Goal: Transaction & Acquisition: Purchase product/service

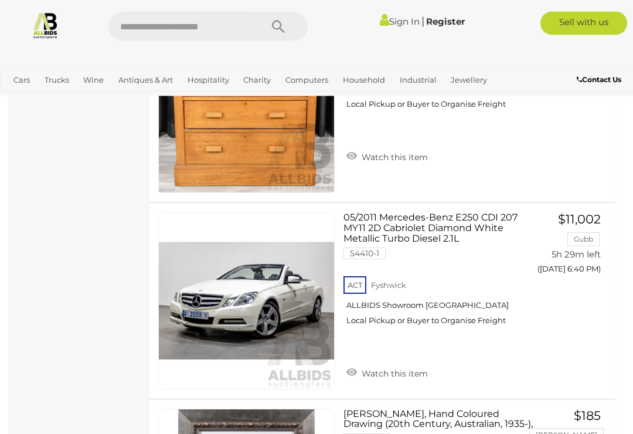
scroll to position [4007, 0]
click at [210, 226] on link at bounding box center [246, 300] width 177 height 177
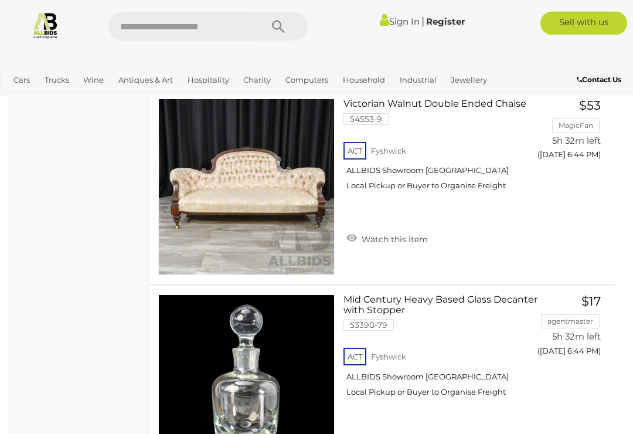
scroll to position [5922, 0]
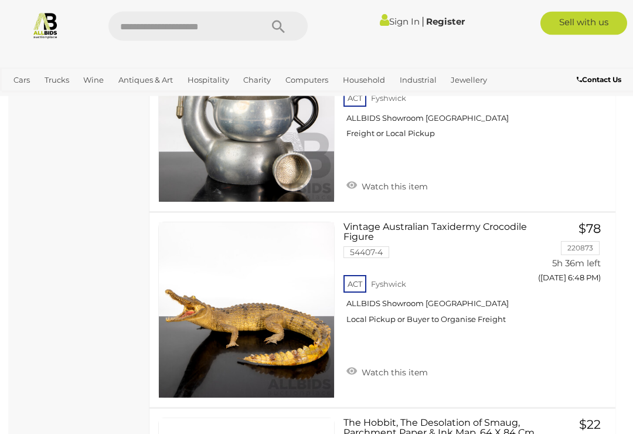
scroll to position [7803, 0]
click at [189, 222] on link at bounding box center [246, 310] width 177 height 177
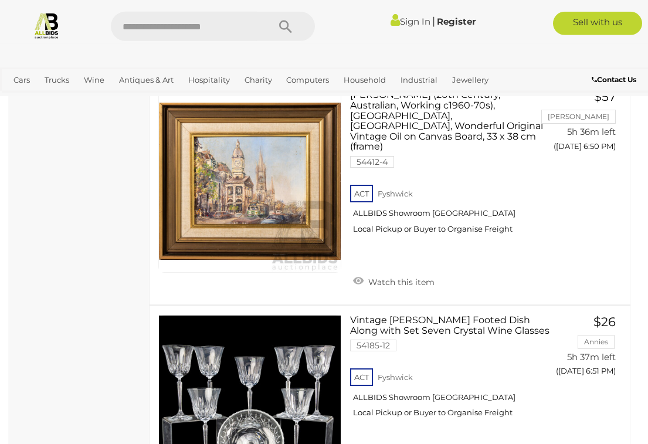
scroll to position [9494, 0]
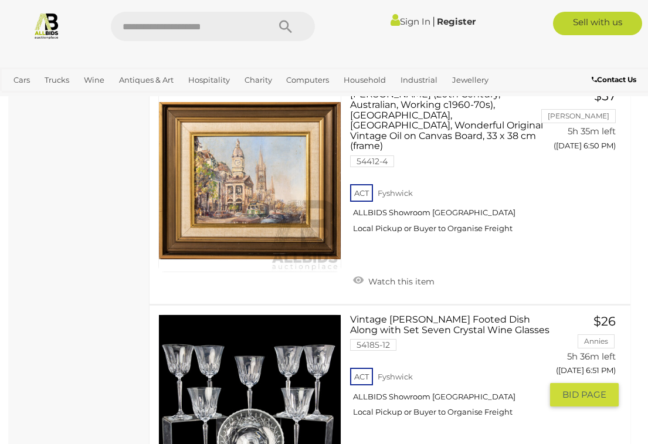
click at [264, 314] on link at bounding box center [249, 405] width 183 height 183
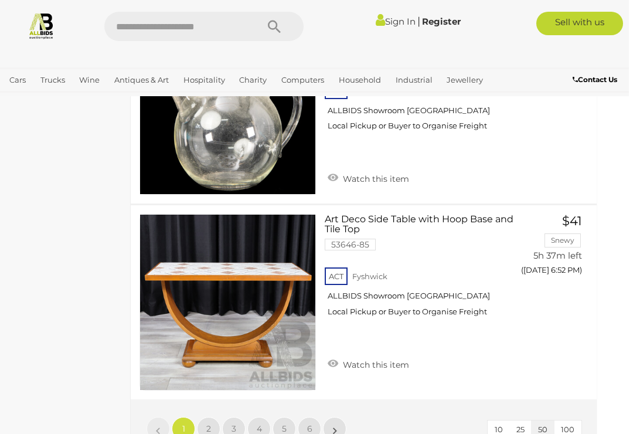
scroll to position [9829, 15]
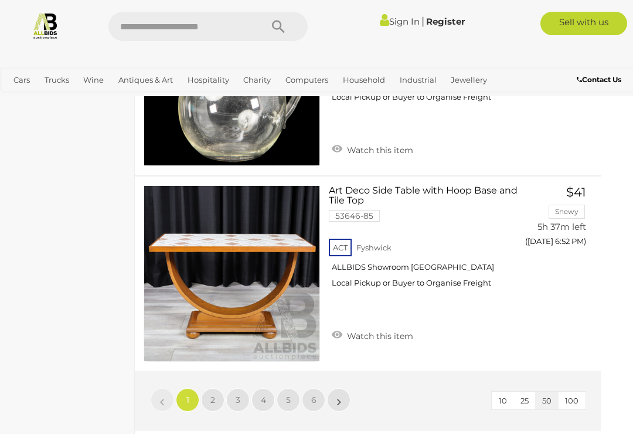
click at [213, 395] on span "2" at bounding box center [213, 400] width 5 height 11
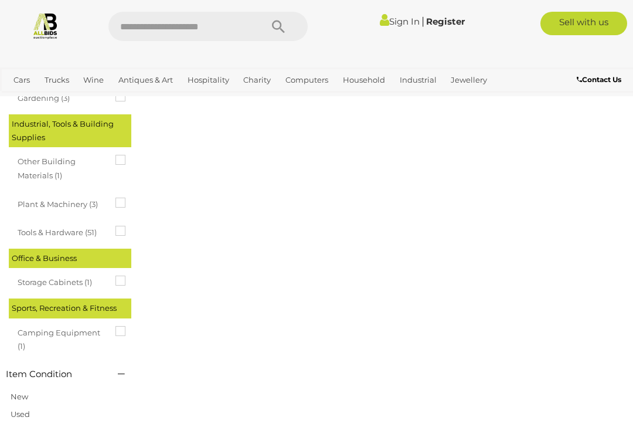
scroll to position [61, 0]
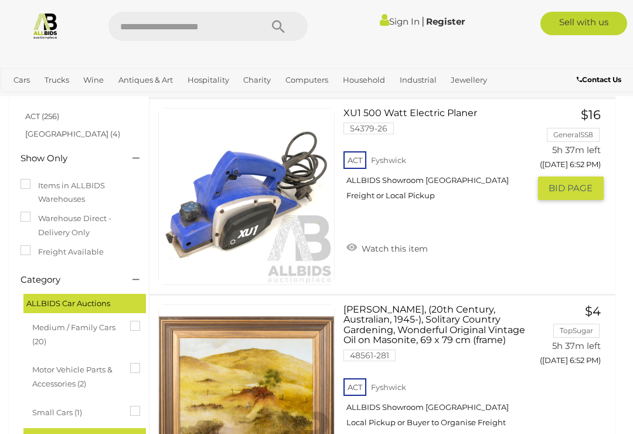
click at [163, 162] on link at bounding box center [246, 196] width 177 height 177
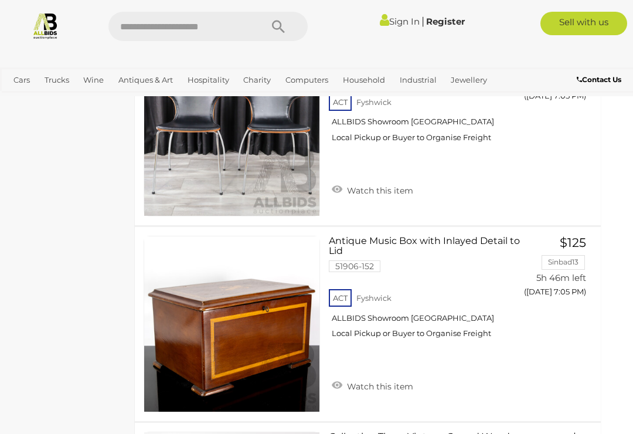
scroll to position [9174, 15]
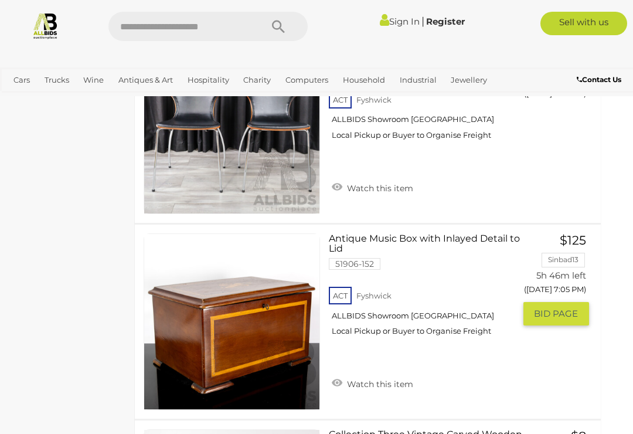
click at [190, 233] on link at bounding box center [232, 321] width 177 height 177
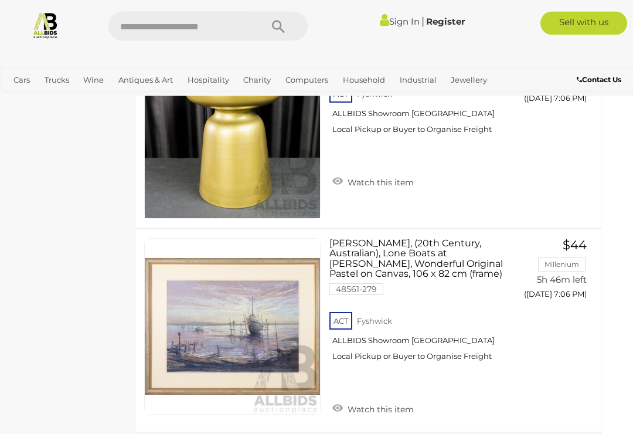
scroll to position [9776, 14]
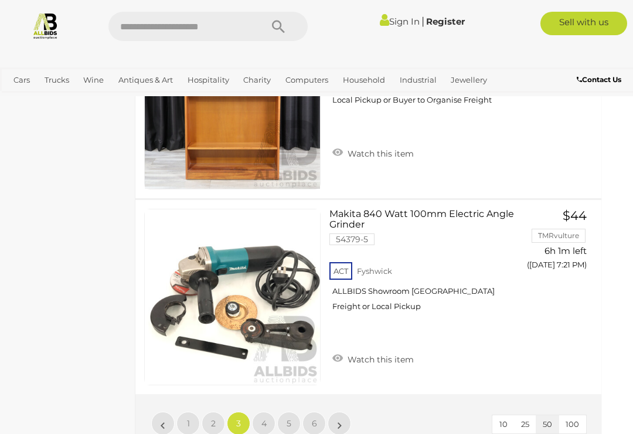
scroll to position [61, 0]
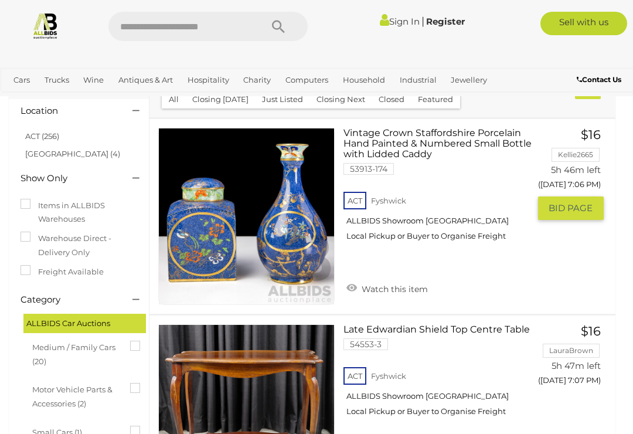
click at [505, 250] on div "ACT Fyshwick ALLBIDS Showroom Fyshwick Local Pickup or Buyer to Organise Freight" at bounding box center [436, 219] width 185 height 60
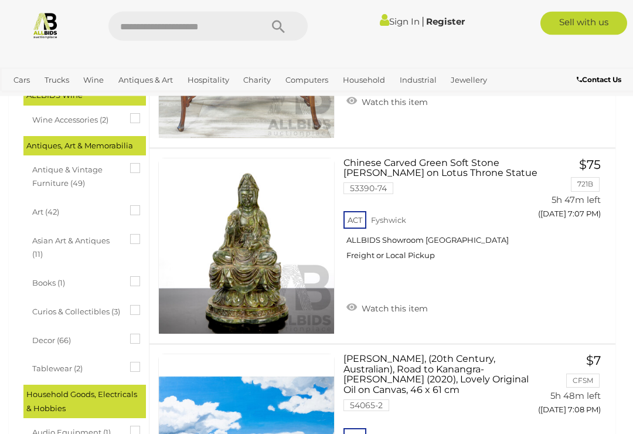
scroll to position [435, 0]
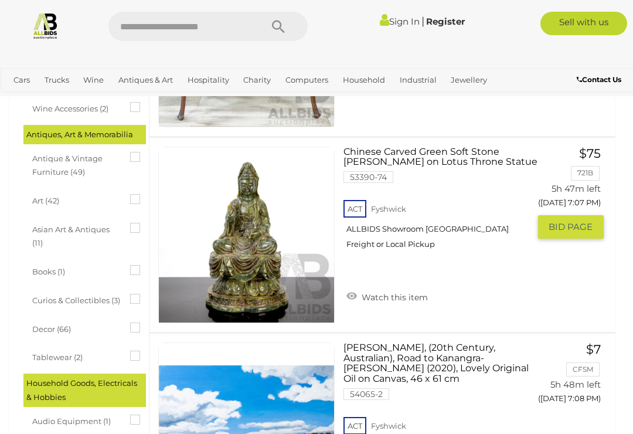
click at [204, 167] on link at bounding box center [246, 235] width 177 height 177
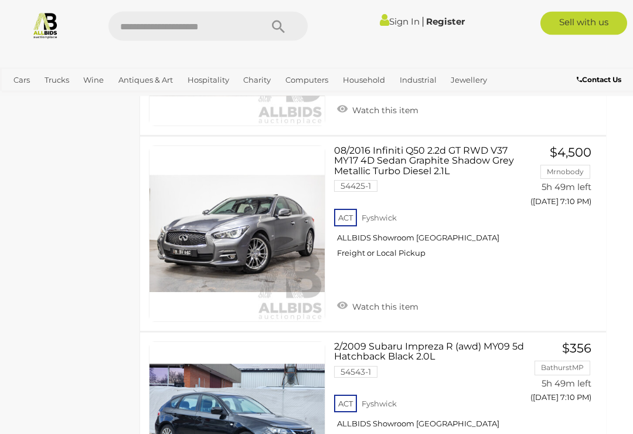
scroll to position [2275, 9]
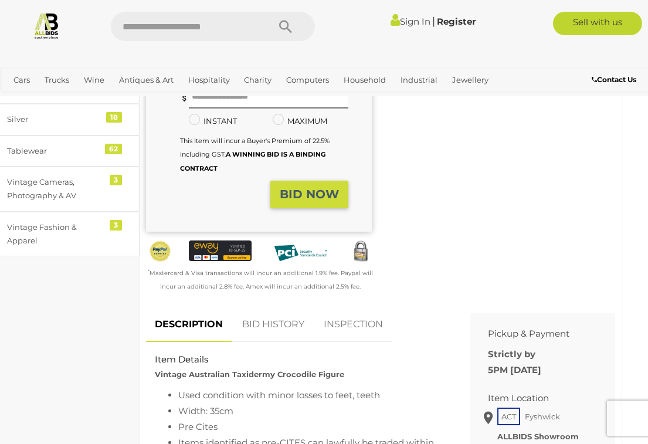
scroll to position [272, 10]
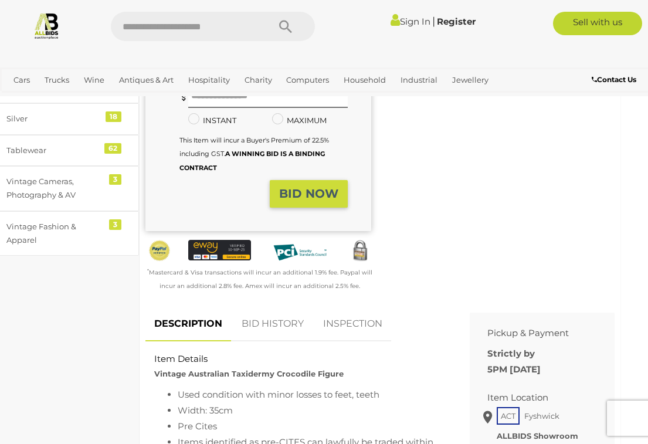
click at [552, 252] on div "Warranty Charity )" at bounding box center [380, 88] width 487 height 437
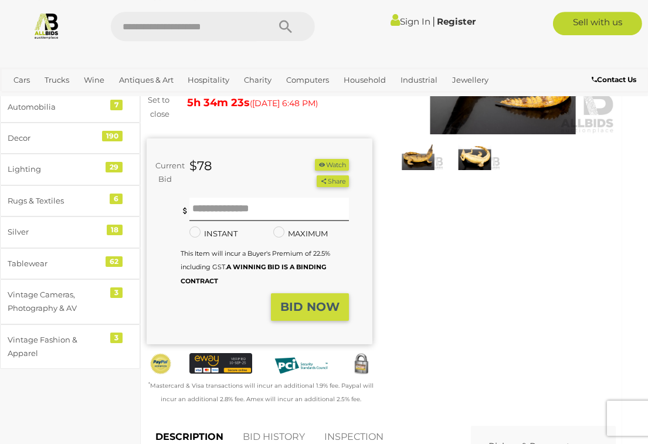
scroll to position [144, 9]
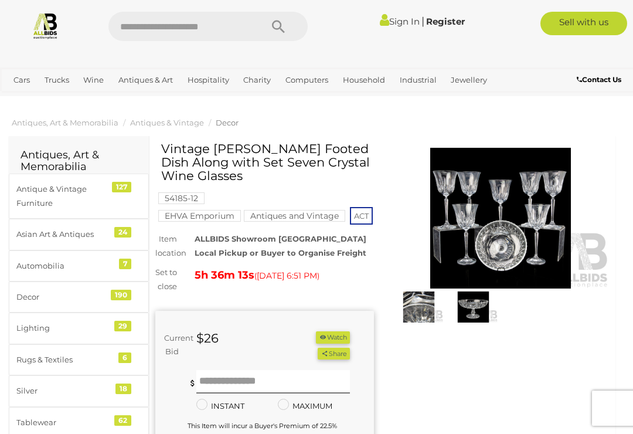
click at [476, 300] on img at bounding box center [473, 307] width 49 height 32
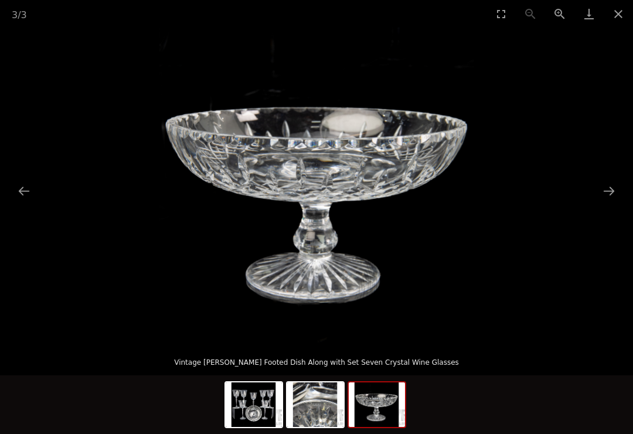
click at [608, 189] on button "Next slide" at bounding box center [609, 190] width 25 height 23
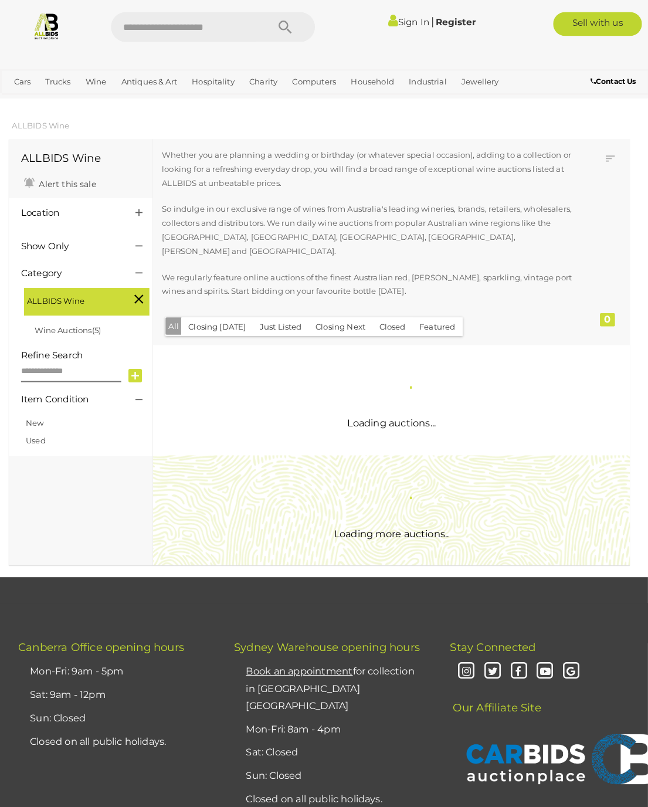
scroll to position [2, 0]
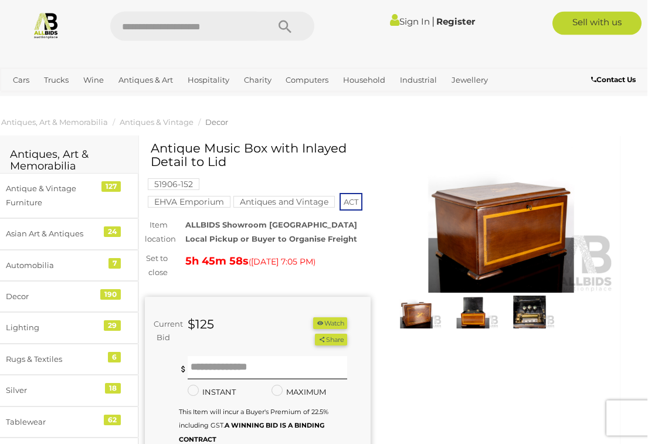
scroll to position [1, 10]
click at [525, 217] on img at bounding box center [502, 219] width 226 height 145
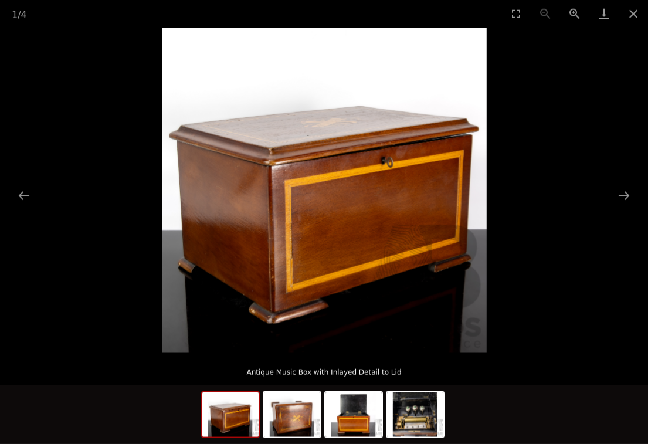
scroll to position [1, 10]
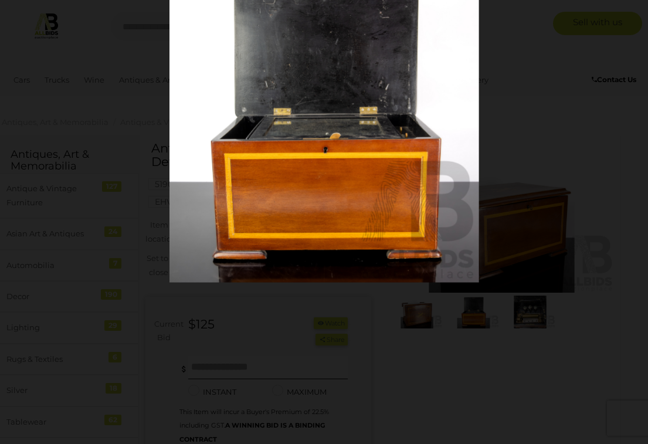
scroll to position [1, 10]
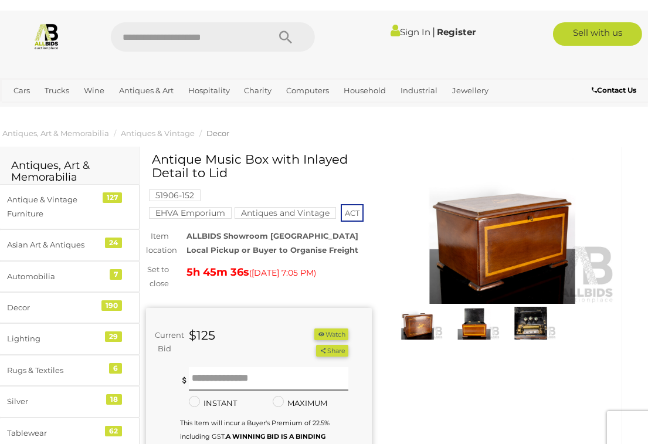
scroll to position [0, 10]
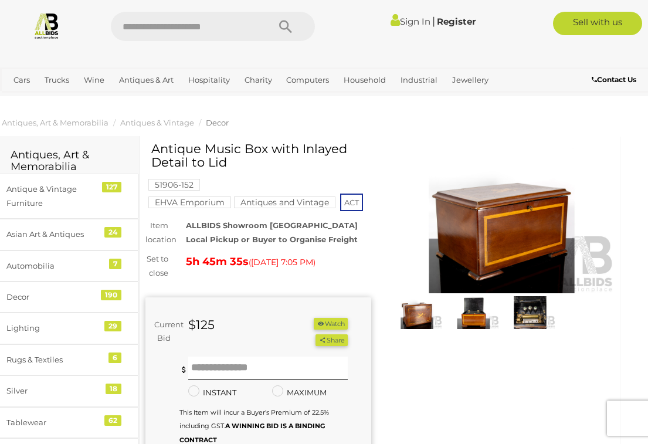
click at [536, 307] on img at bounding box center [530, 312] width 50 height 33
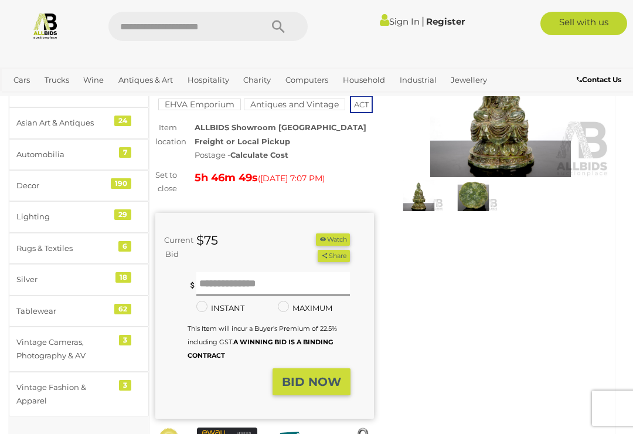
scroll to position [97, 0]
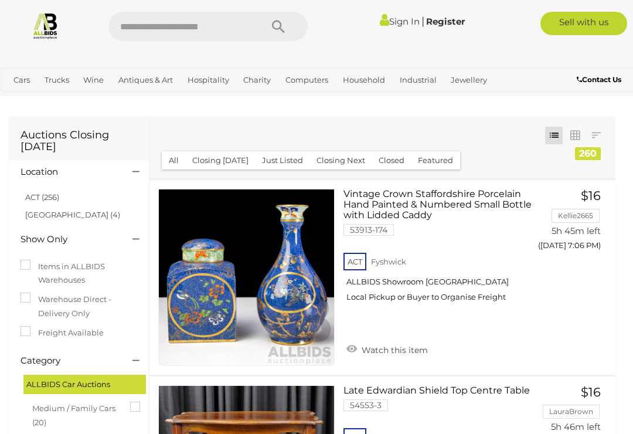
scroll to position [2275, 9]
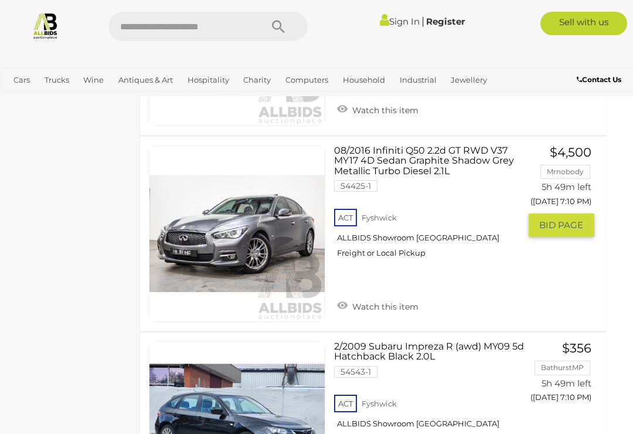
click at [186, 165] on link at bounding box center [237, 233] width 177 height 177
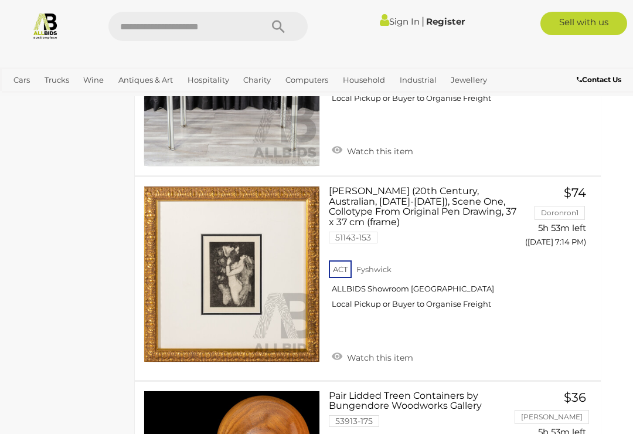
scroll to position [5033, 15]
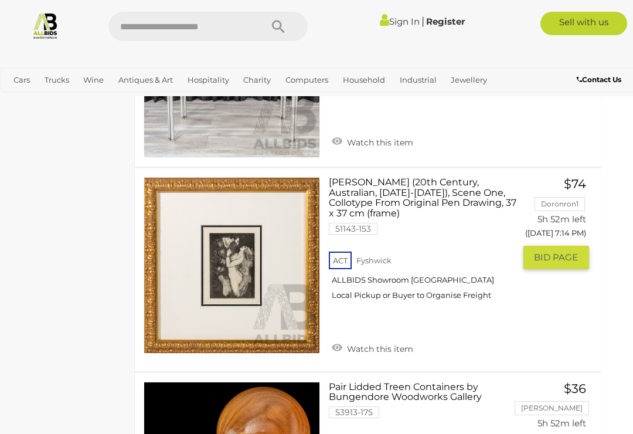
click at [186, 188] on link at bounding box center [232, 265] width 177 height 177
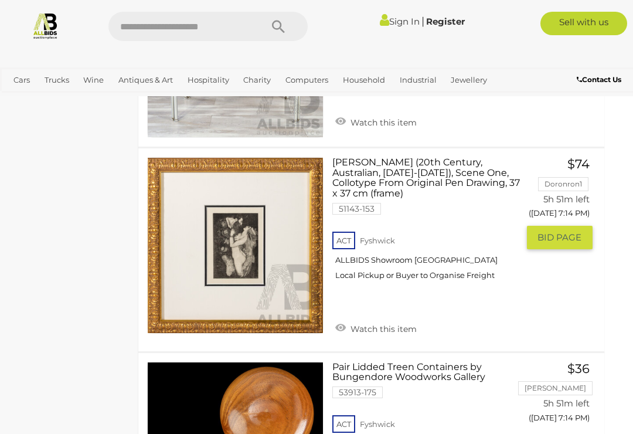
scroll to position [5053, 11]
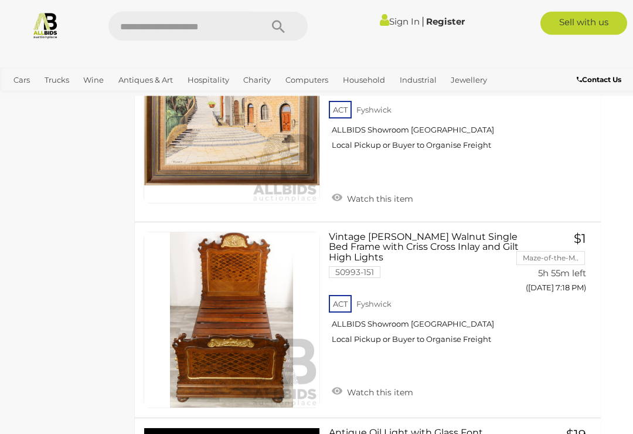
scroll to position [7560, 15]
click at [244, 293] on img at bounding box center [231, 319] width 175 height 175
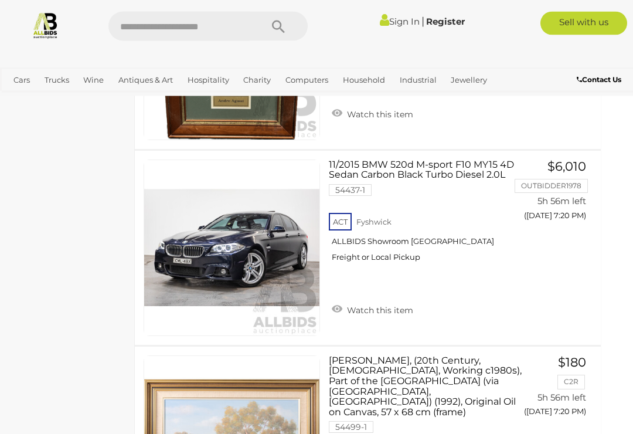
scroll to position [8416, 15]
click at [190, 171] on link at bounding box center [232, 248] width 177 height 177
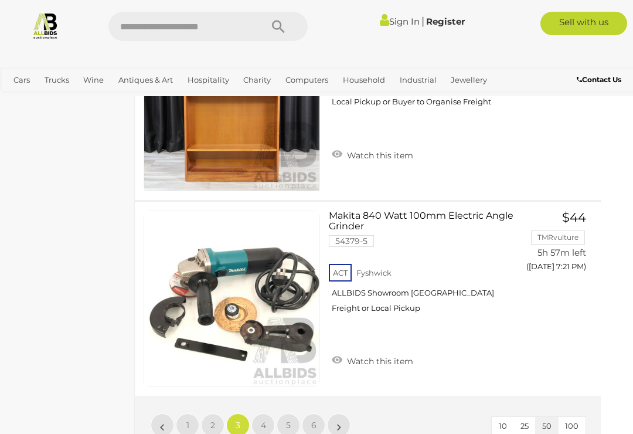
scroll to position [9777, 15]
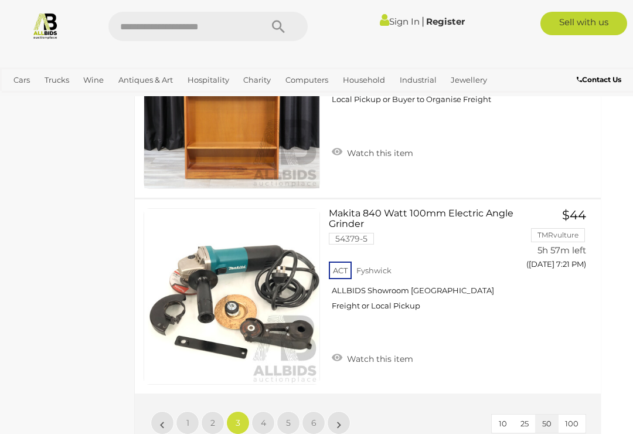
click at [269, 411] on link "4" at bounding box center [263, 422] width 23 height 23
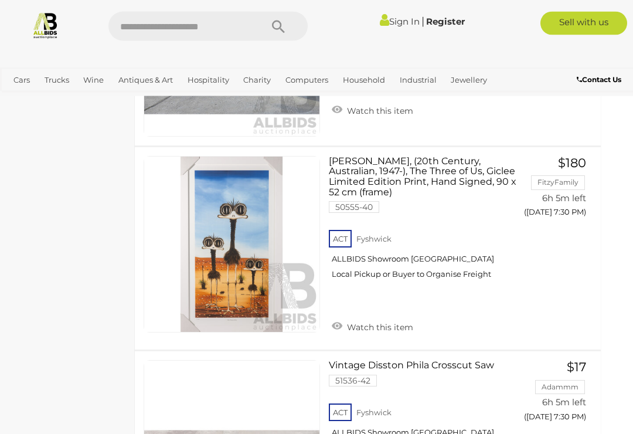
scroll to position [5603, 15]
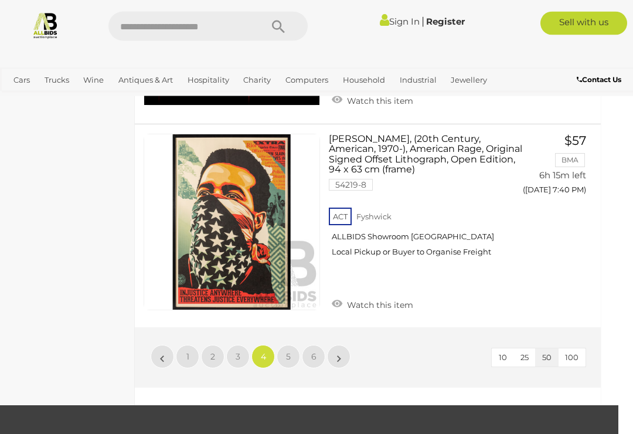
scroll to position [9822, 15]
click at [292, 345] on link "5" at bounding box center [288, 356] width 23 height 23
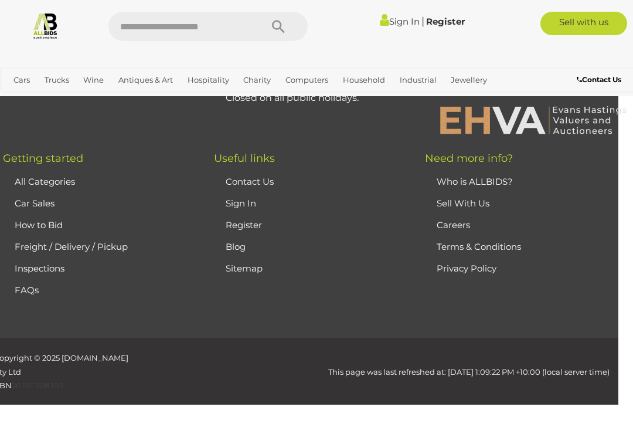
scroll to position [61, 0]
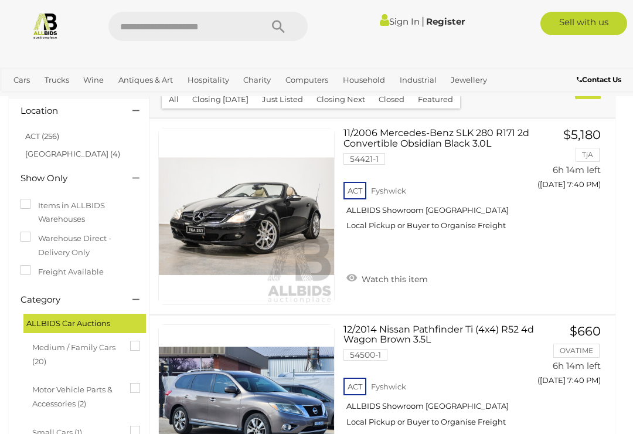
click at [219, 175] on link at bounding box center [246, 216] width 177 height 177
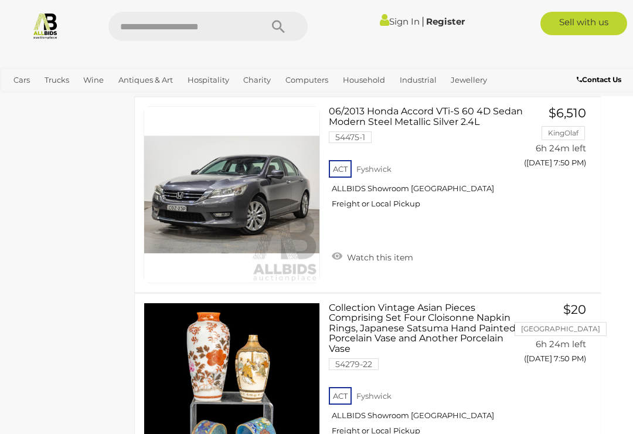
scroll to position [2447, 15]
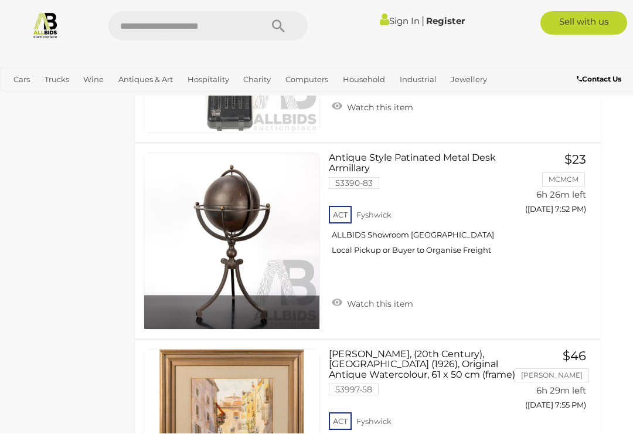
scroll to position [3191, 15]
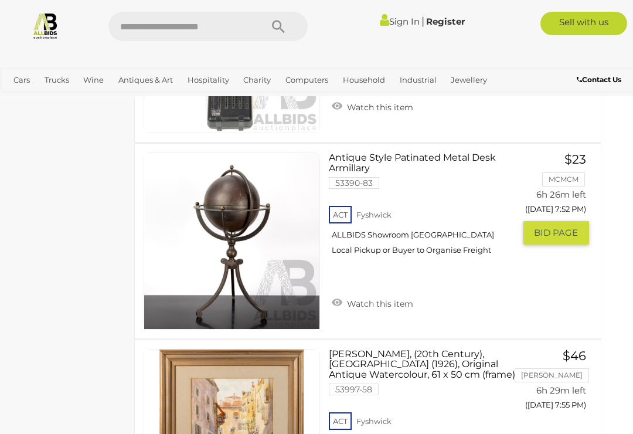
click at [217, 182] on link at bounding box center [232, 240] width 177 height 177
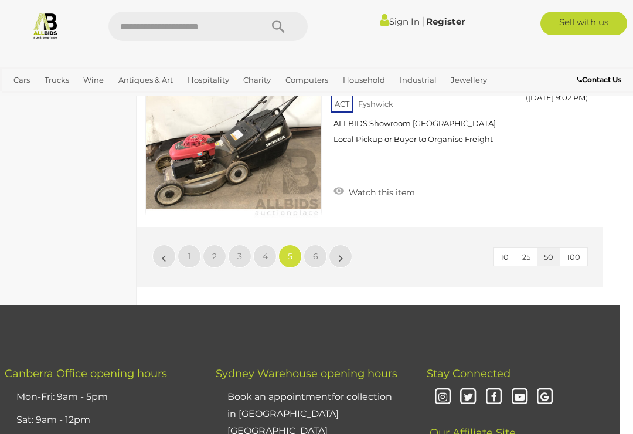
scroll to position [9780, 13]
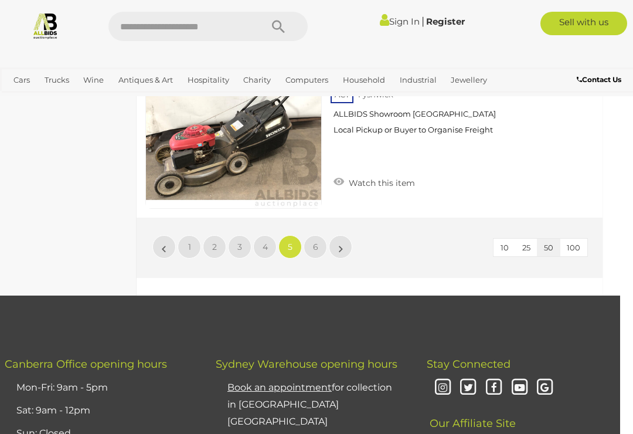
click at [315, 244] on span "6" at bounding box center [315, 247] width 5 height 11
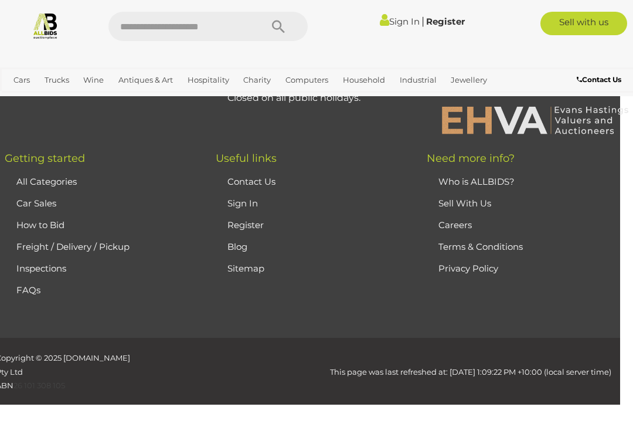
scroll to position [61, 0]
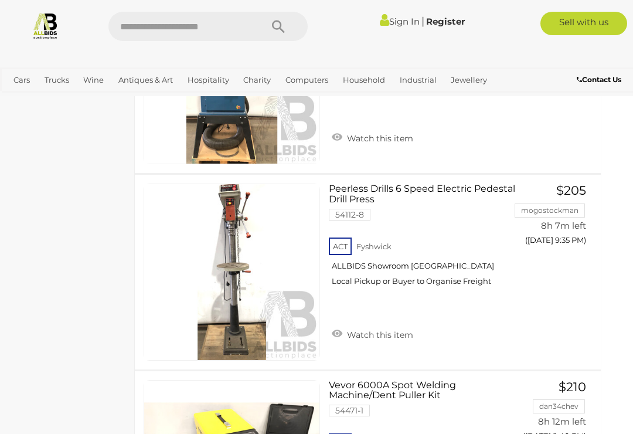
scroll to position [1549, 15]
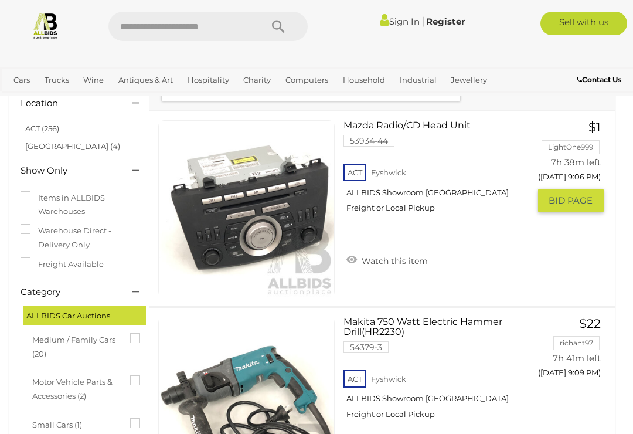
scroll to position [79, 0]
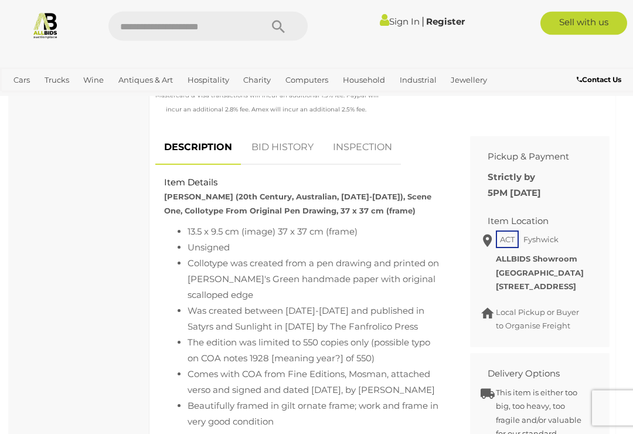
scroll to position [471, 0]
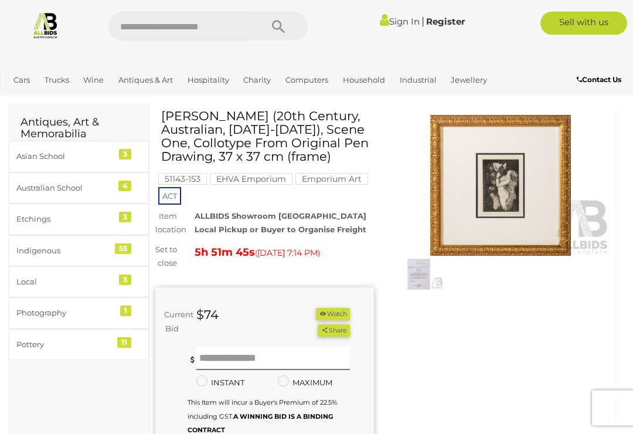
scroll to position [0, 0]
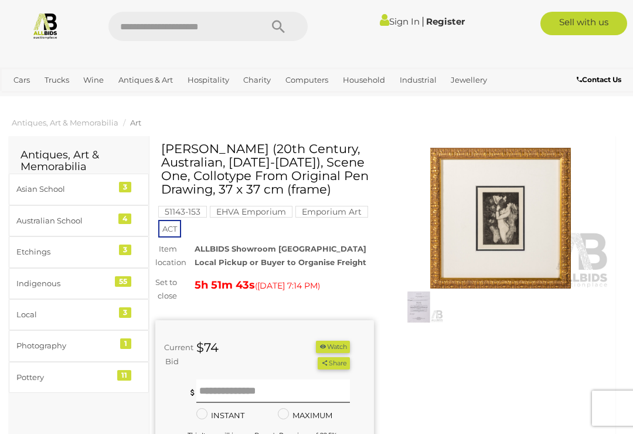
click at [501, 230] on img at bounding box center [501, 218] width 219 height 141
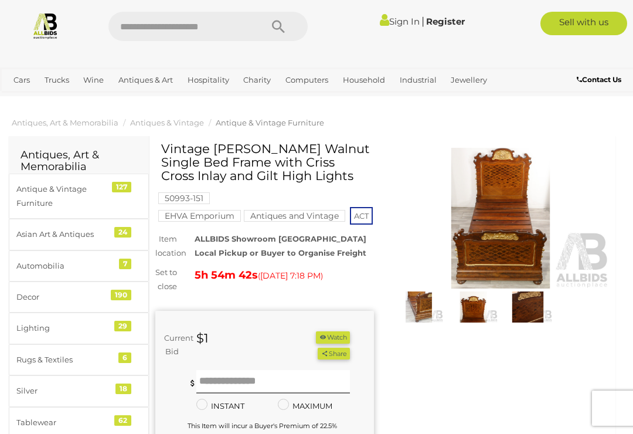
click at [497, 237] on img at bounding box center [501, 218] width 219 height 141
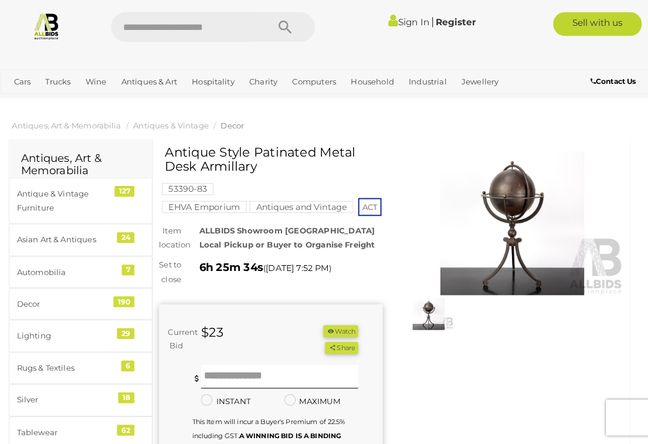
scroll to position [1, 0]
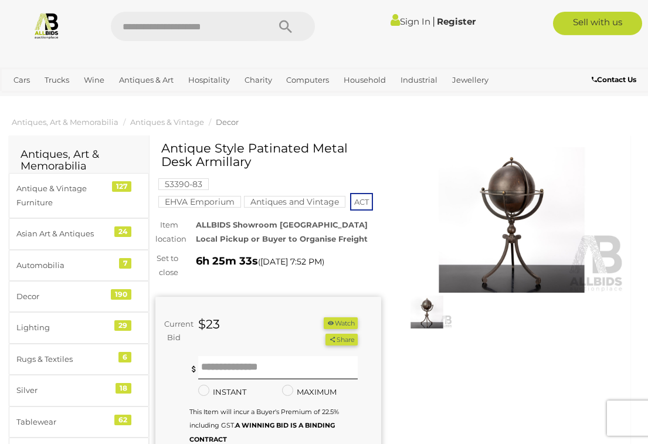
click at [515, 224] on img at bounding box center [512, 219] width 226 height 145
